Goal: Task Accomplishment & Management: Use online tool/utility

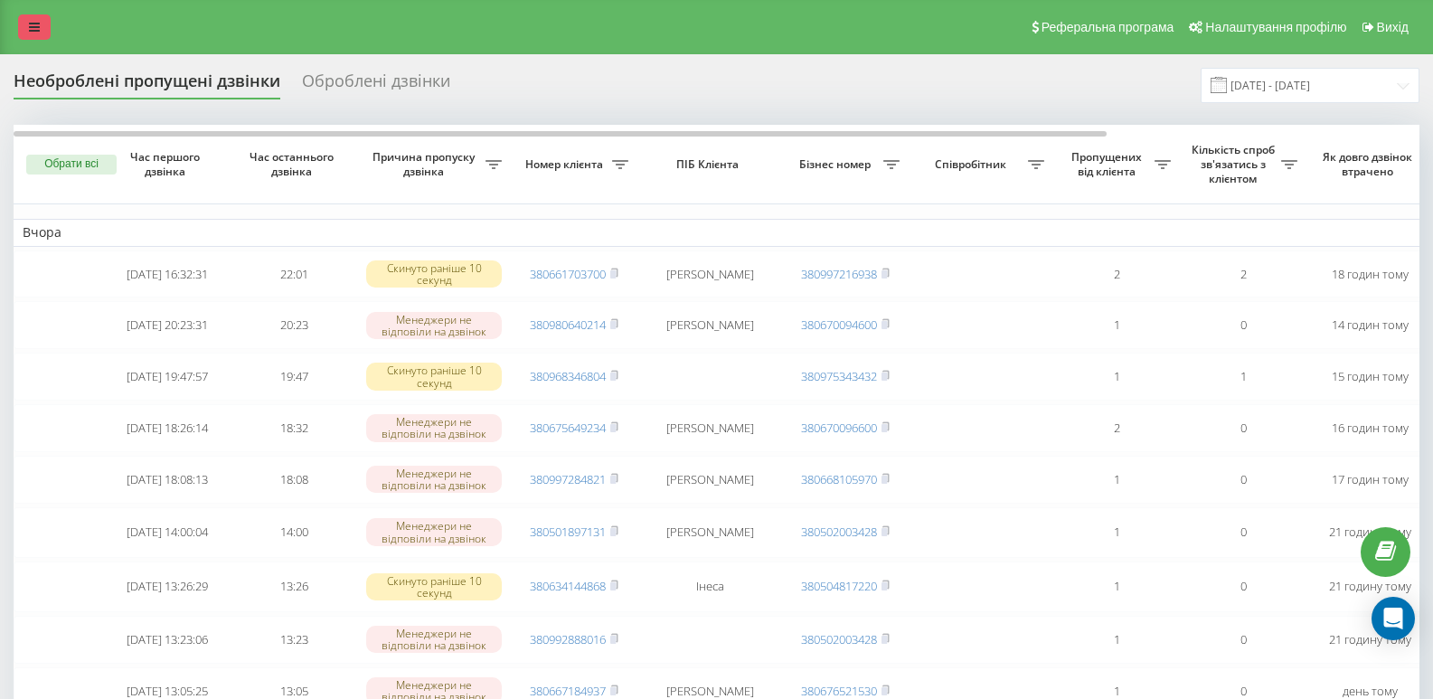
click at [33, 24] on icon at bounding box center [34, 27] width 11 height 13
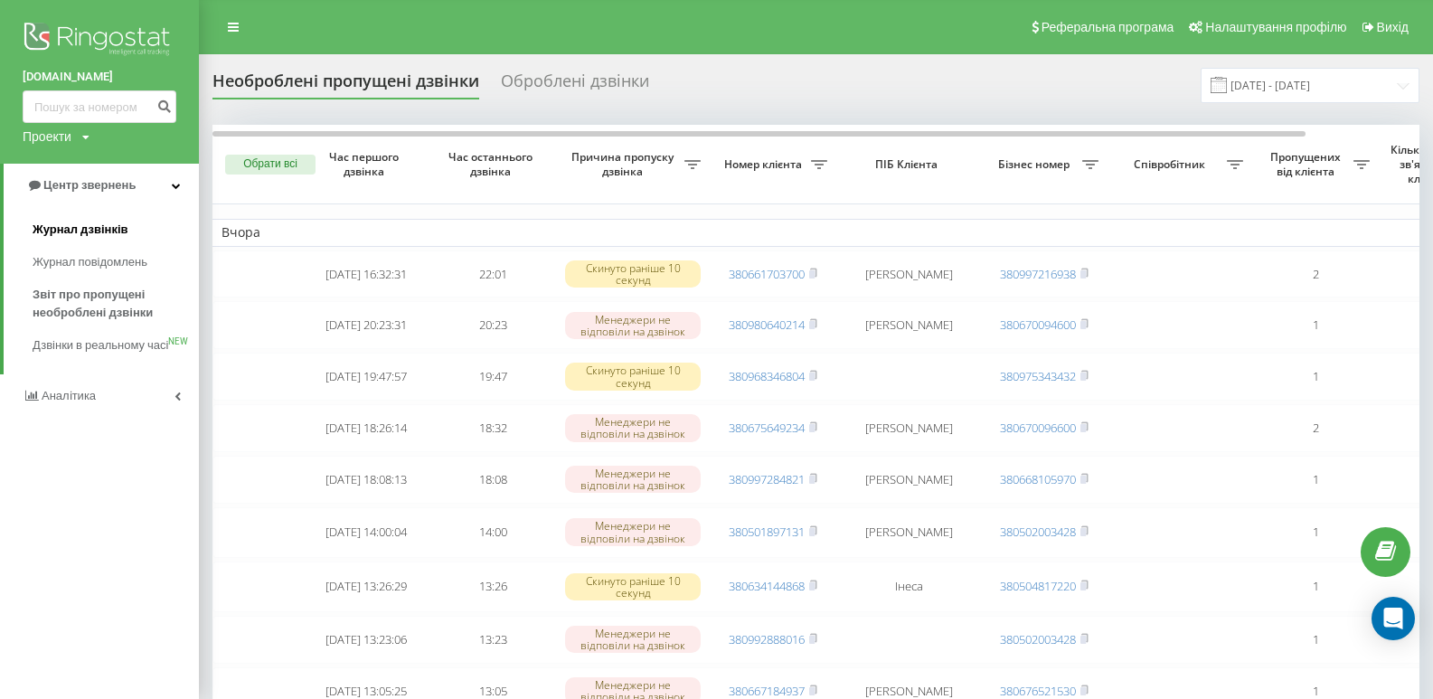
click at [73, 228] on span "Журнал дзвінків" at bounding box center [81, 230] width 96 height 18
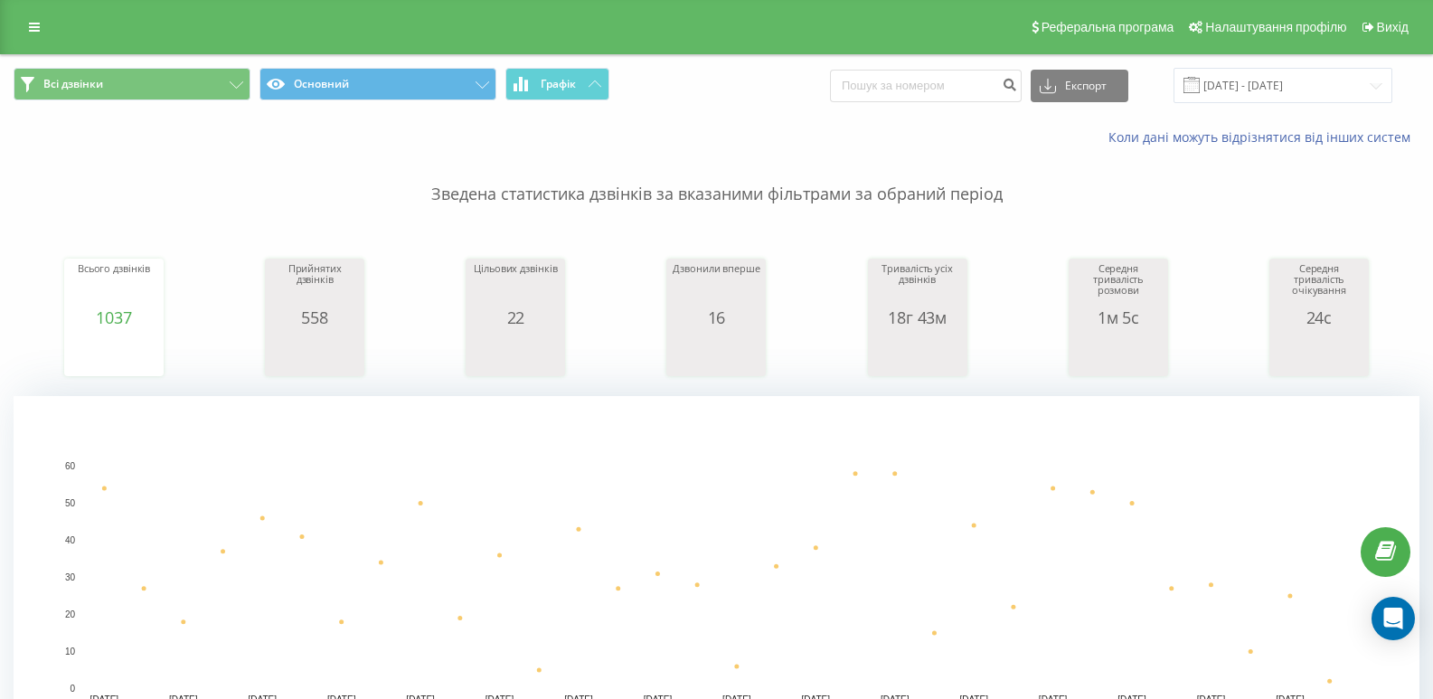
click at [1199, 83] on span at bounding box center [1191, 85] width 16 height 16
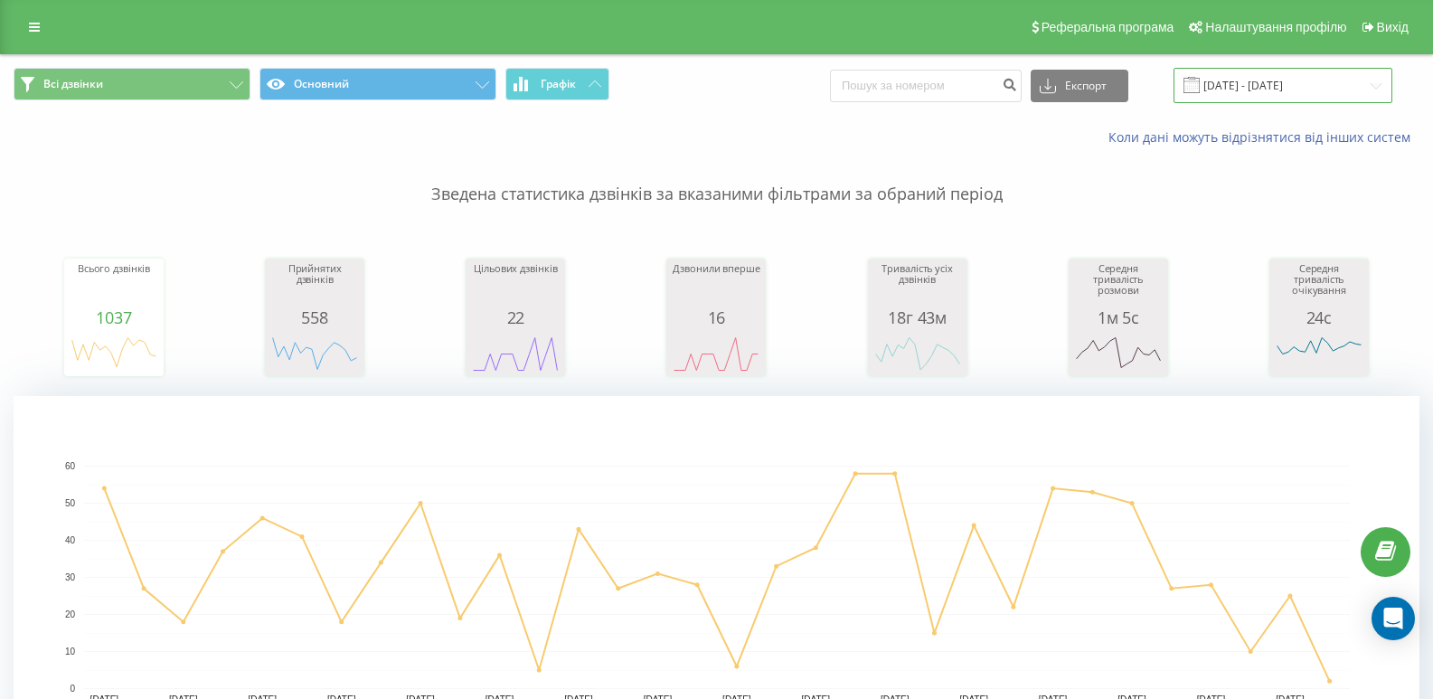
click at [1375, 83] on input "[DATE] - [DATE]" at bounding box center [1282, 85] width 219 height 35
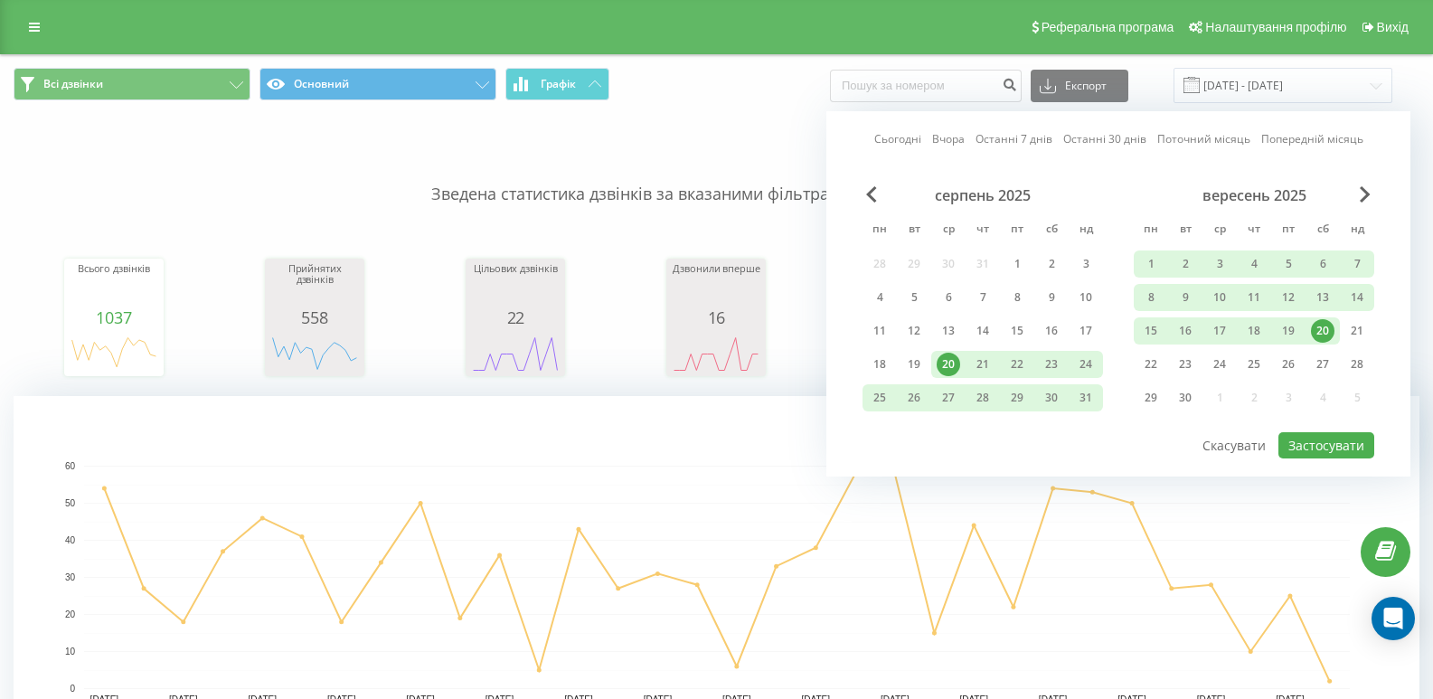
click at [1322, 331] on div "20" at bounding box center [1322, 330] width 23 height 23
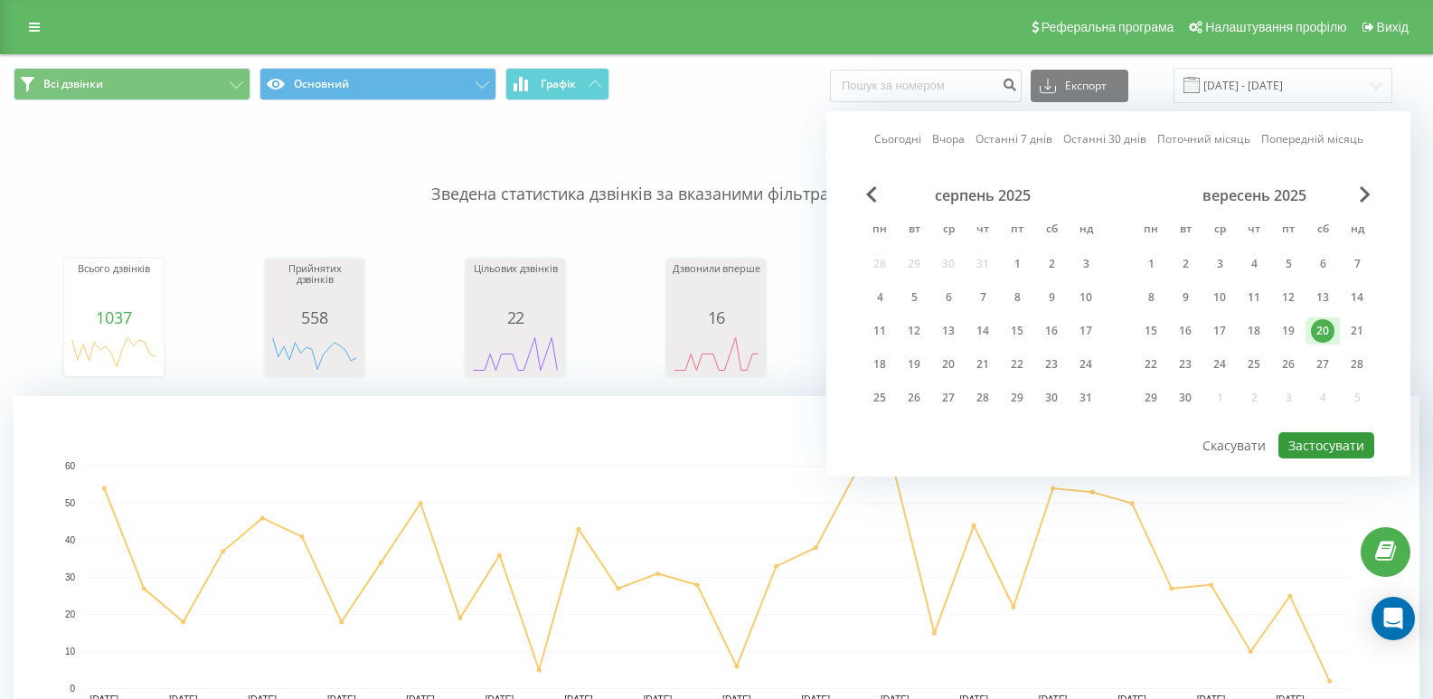
click at [1327, 443] on button "Застосувати" at bounding box center [1326, 445] width 96 height 26
type input "[DATE] - [DATE]"
